Goal: Information Seeking & Learning: Learn about a topic

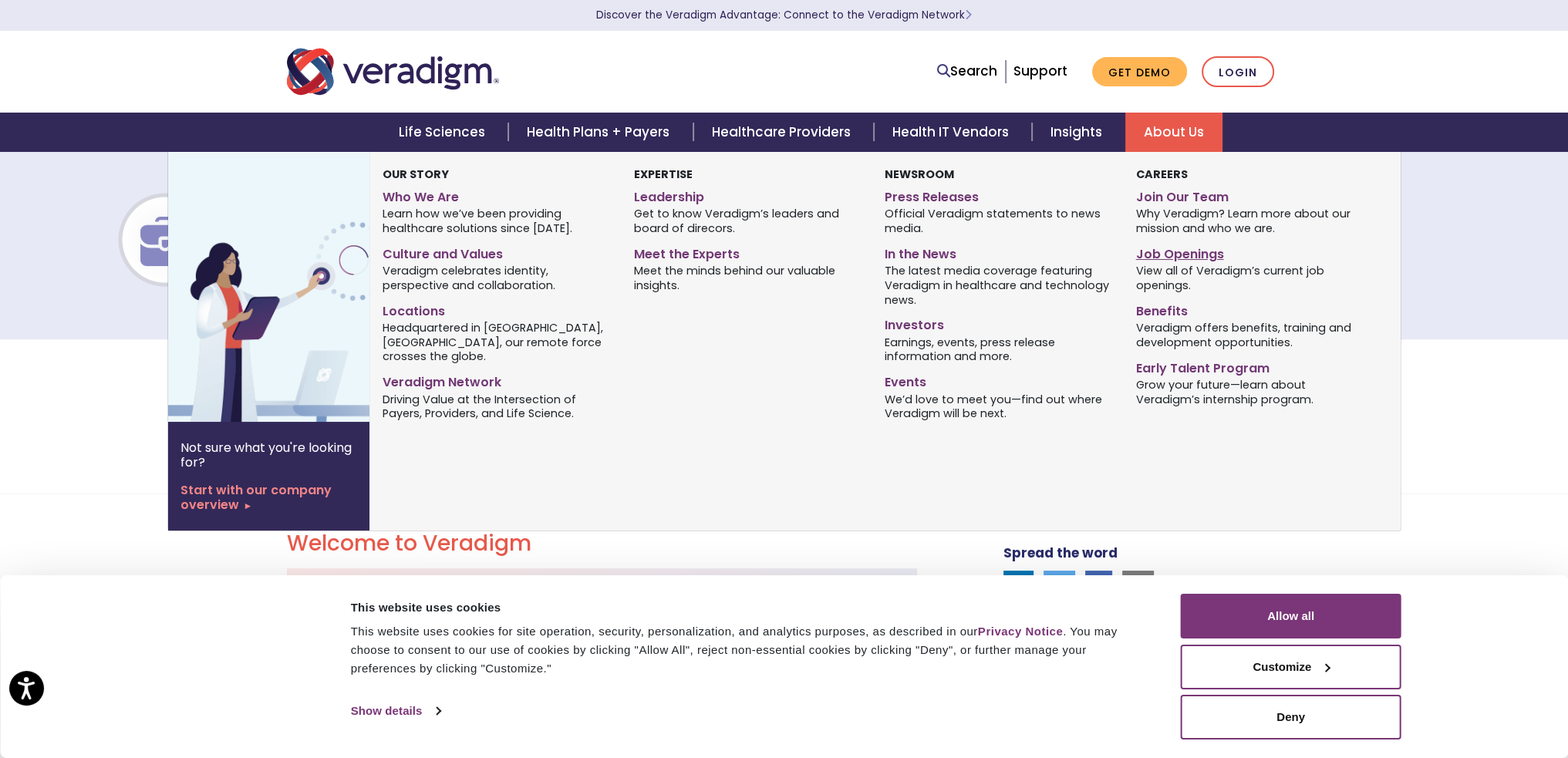
click at [1165, 251] on link "Job Openings" at bounding box center [1250, 251] width 227 height 22
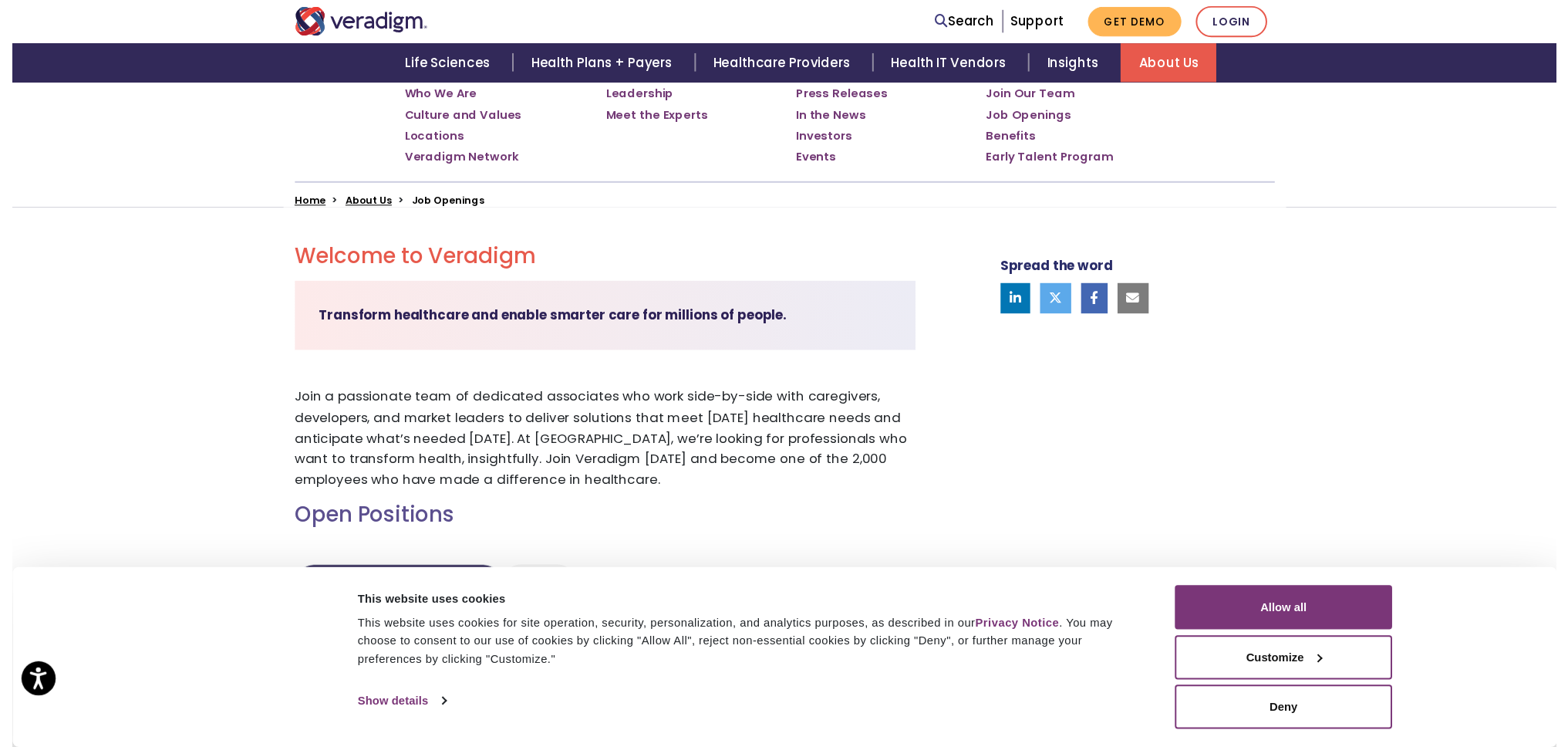
scroll to position [462, 0]
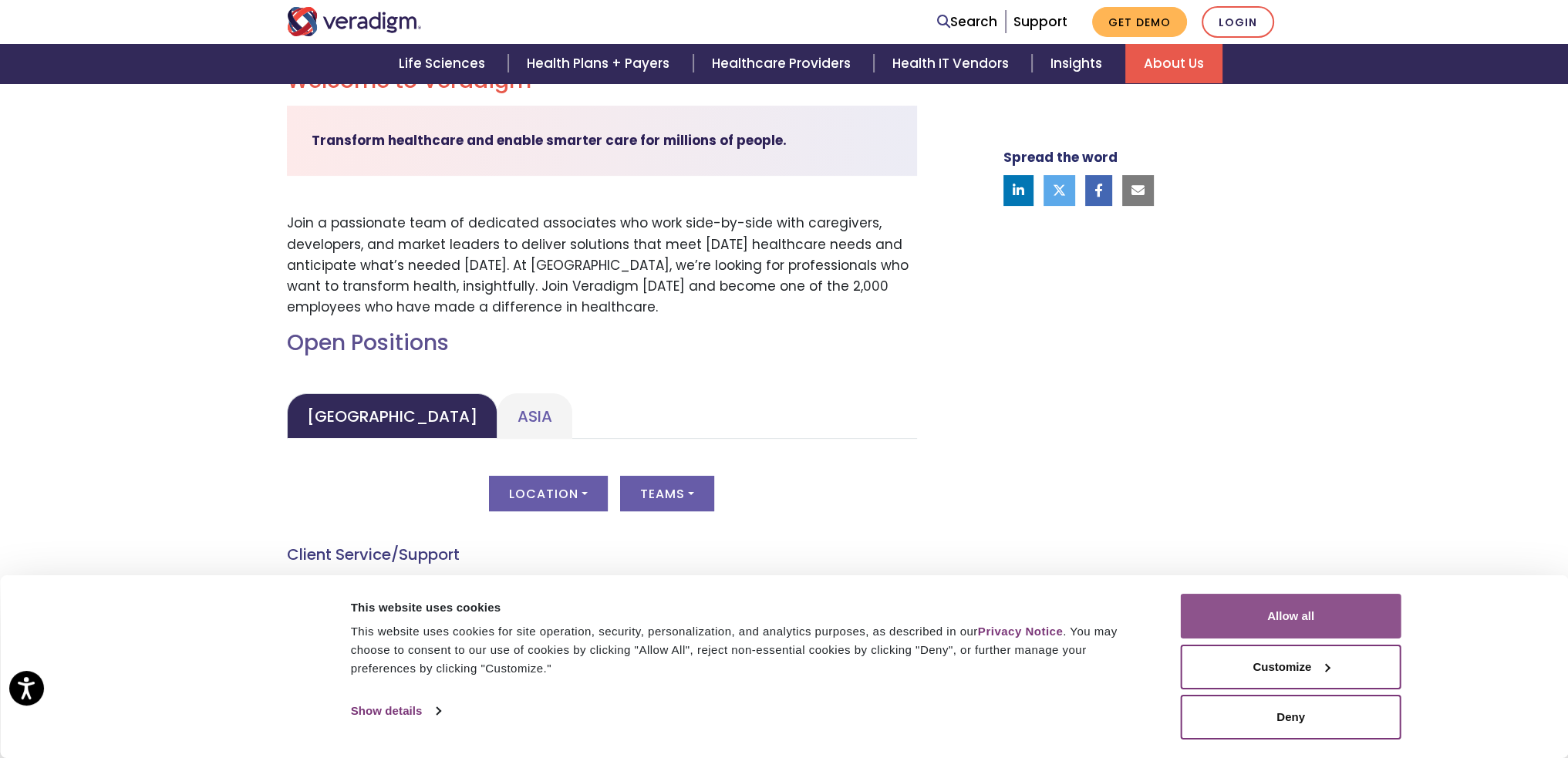
click at [1313, 624] on button "Allow all" at bounding box center [1291, 615] width 220 height 45
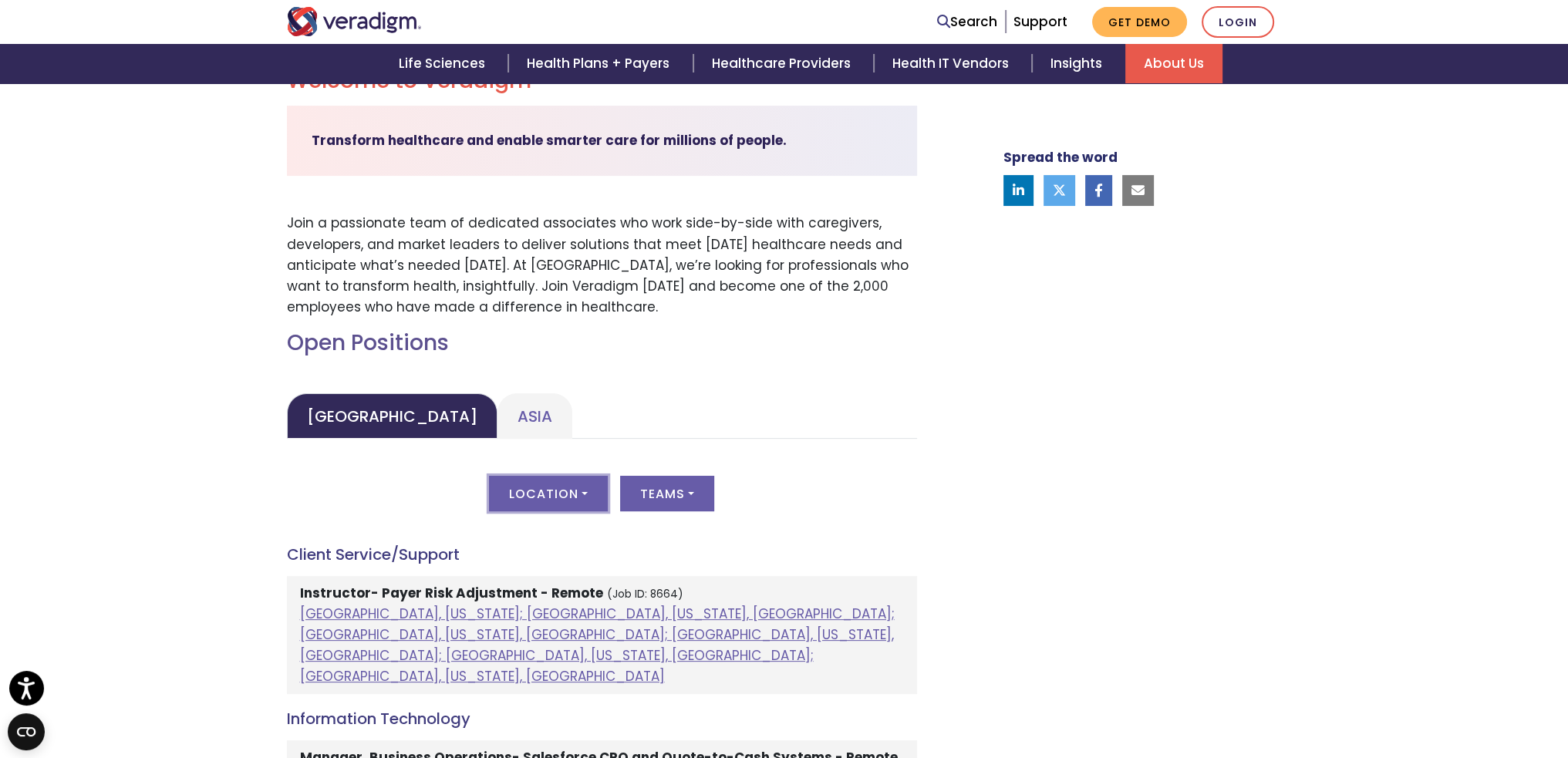
click at [550, 495] on button "Location" at bounding box center [548, 493] width 119 height 35
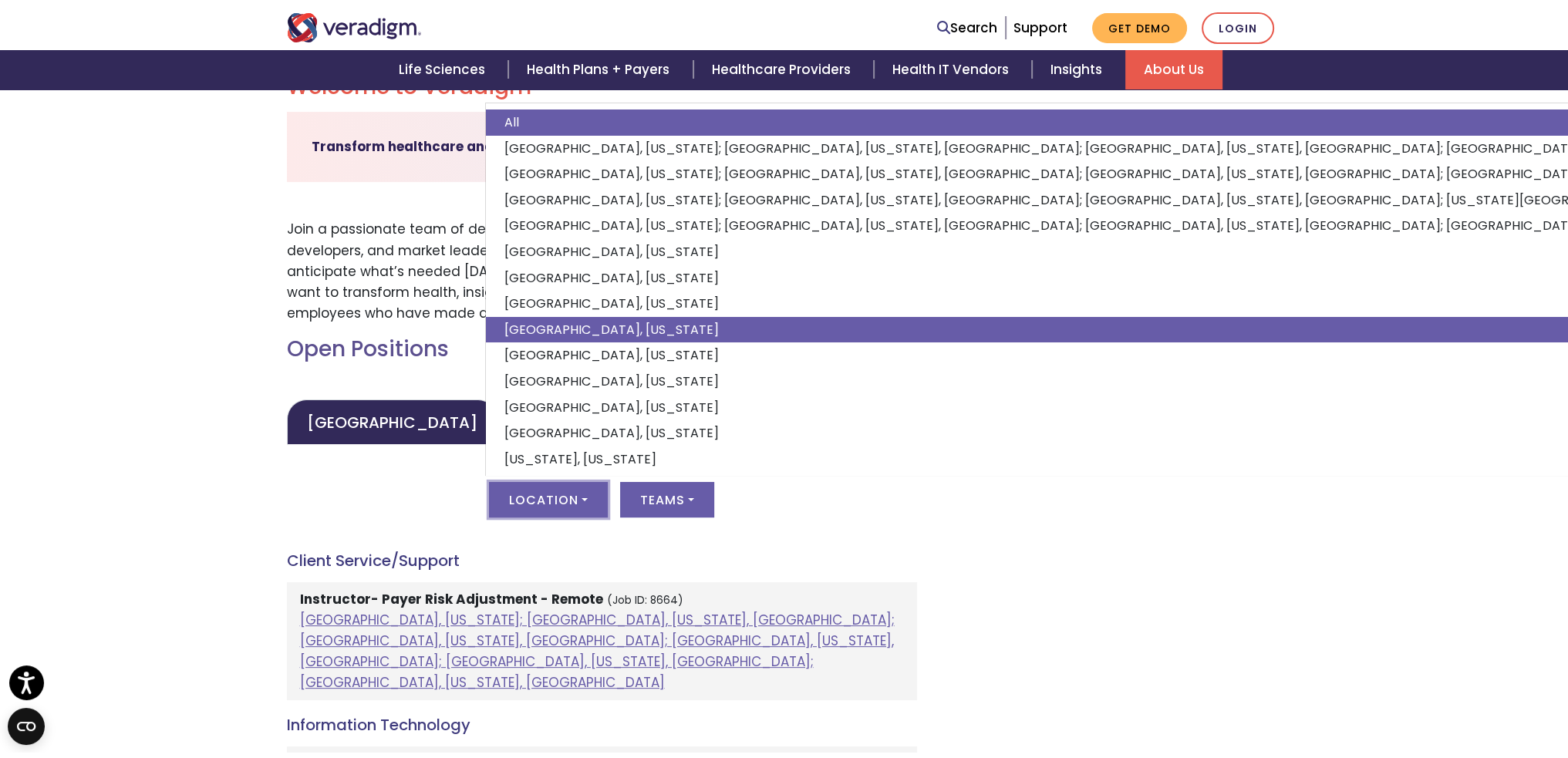
scroll to position [9, 0]
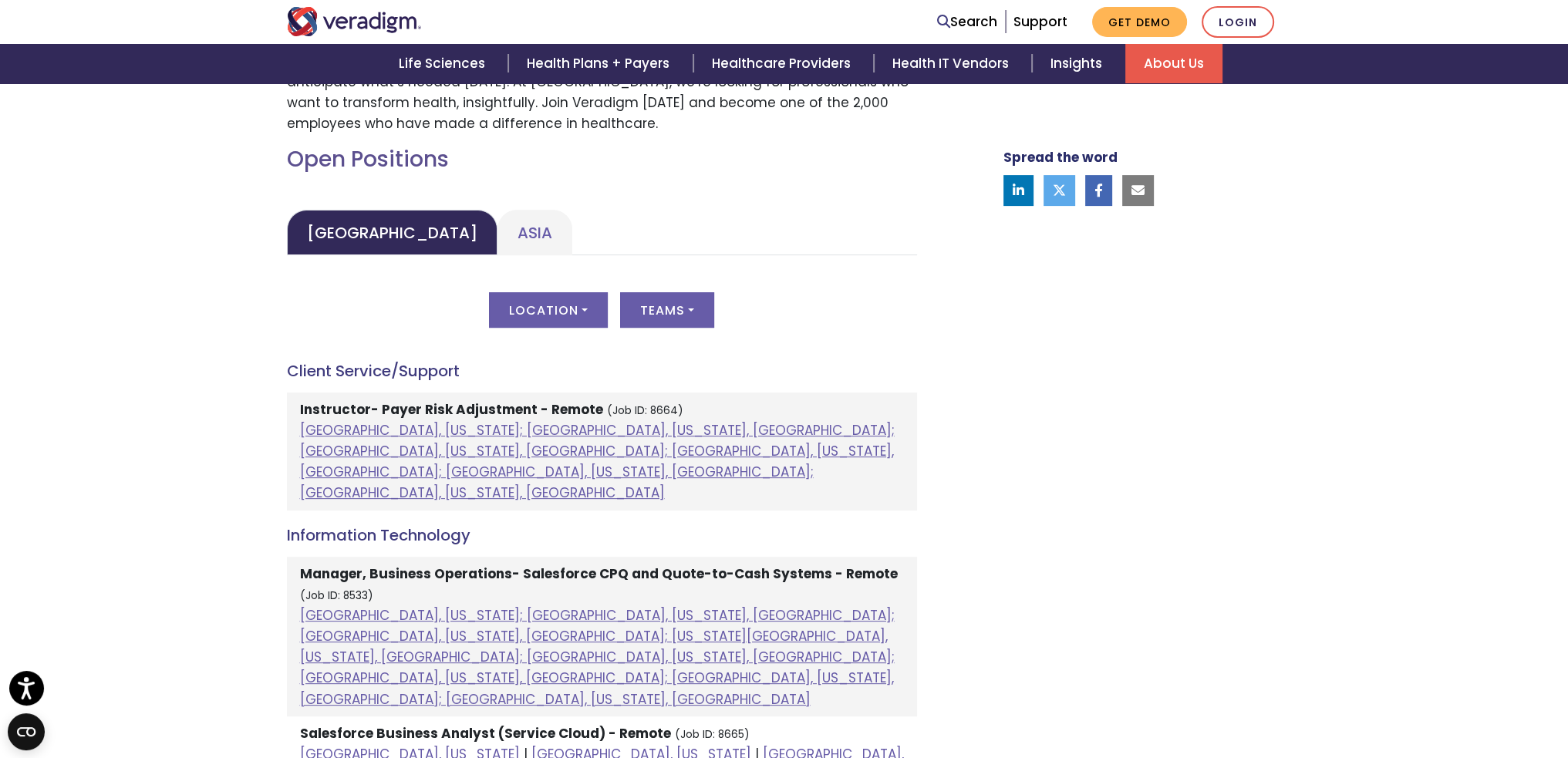
scroll to position [771, 0]
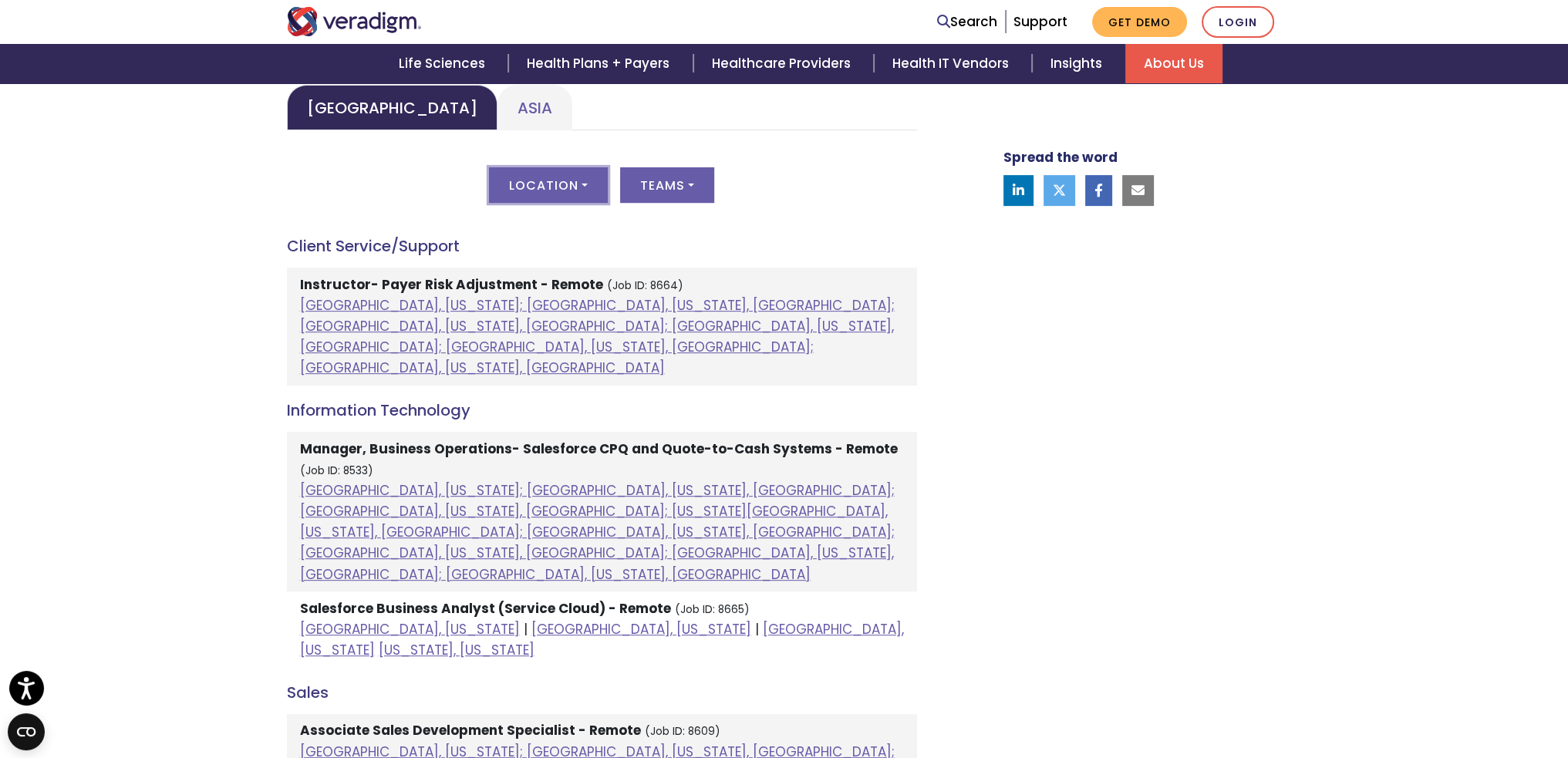
click at [556, 179] on button "Location" at bounding box center [548, 185] width 119 height 35
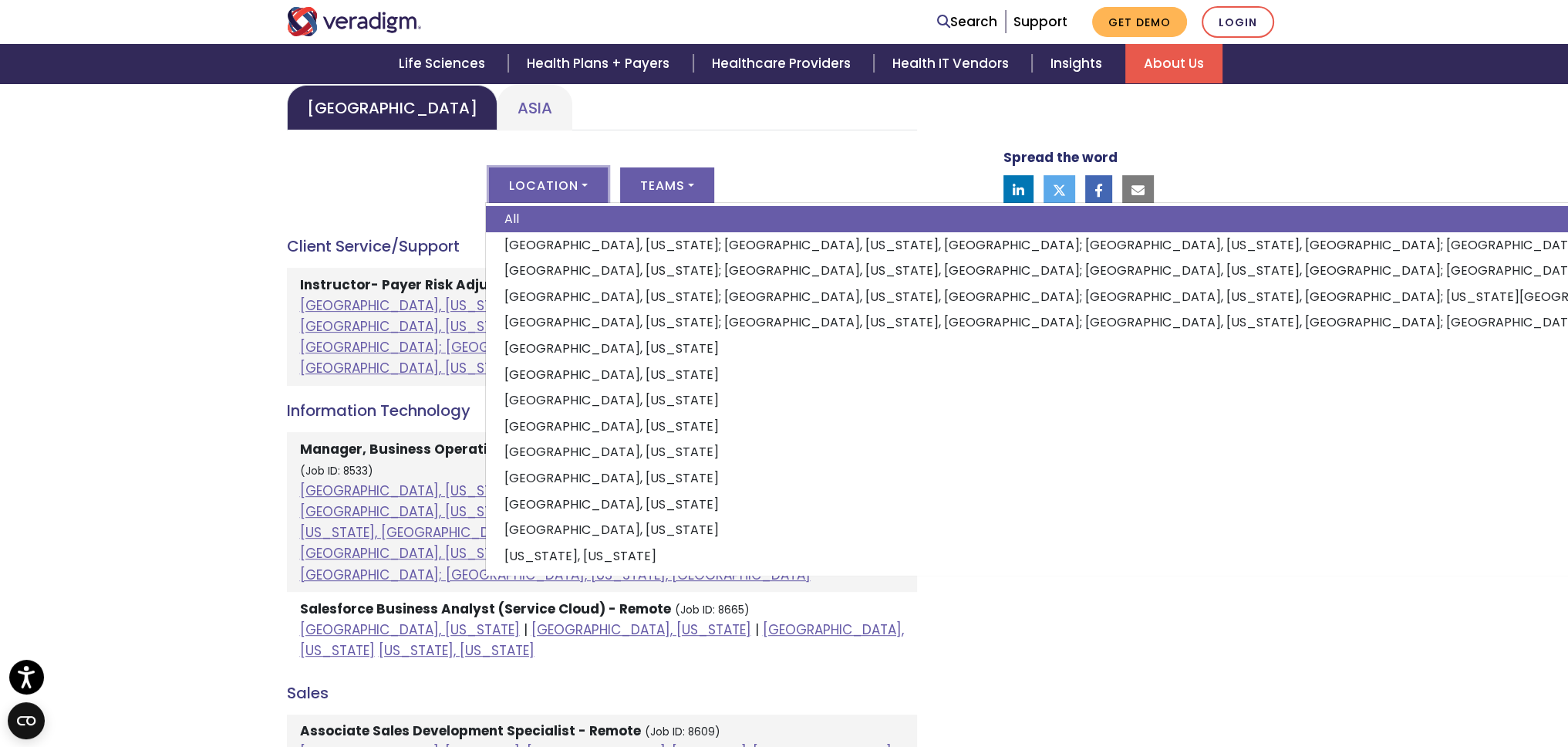
click at [218, 329] on div "Welcome to Veradigm Transform healthcare and enable smarter care for millions o…" at bounding box center [784, 618] width 1568 height 1790
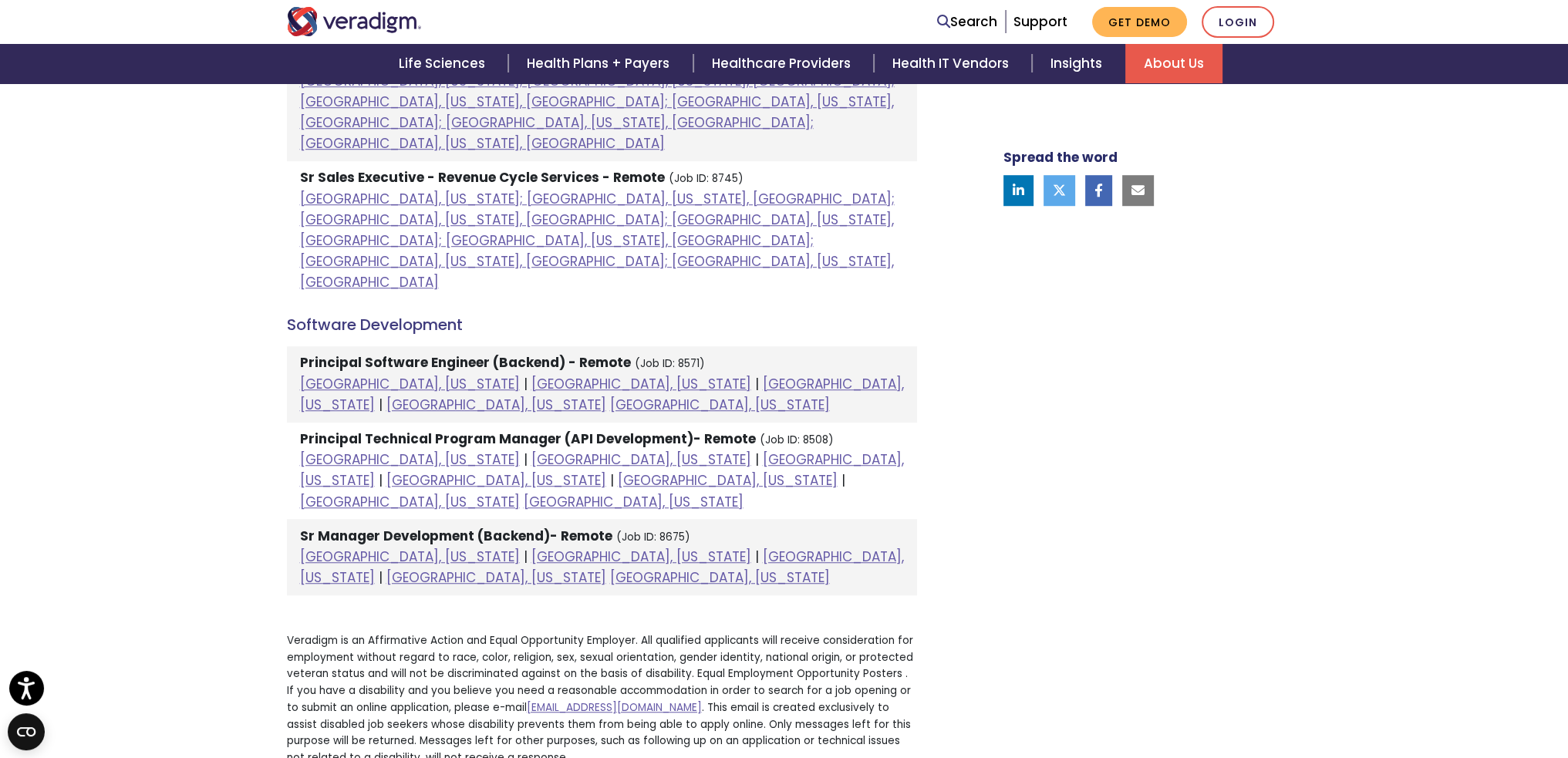
scroll to position [1311, 0]
